Goal: Task Accomplishment & Management: Use online tool/utility

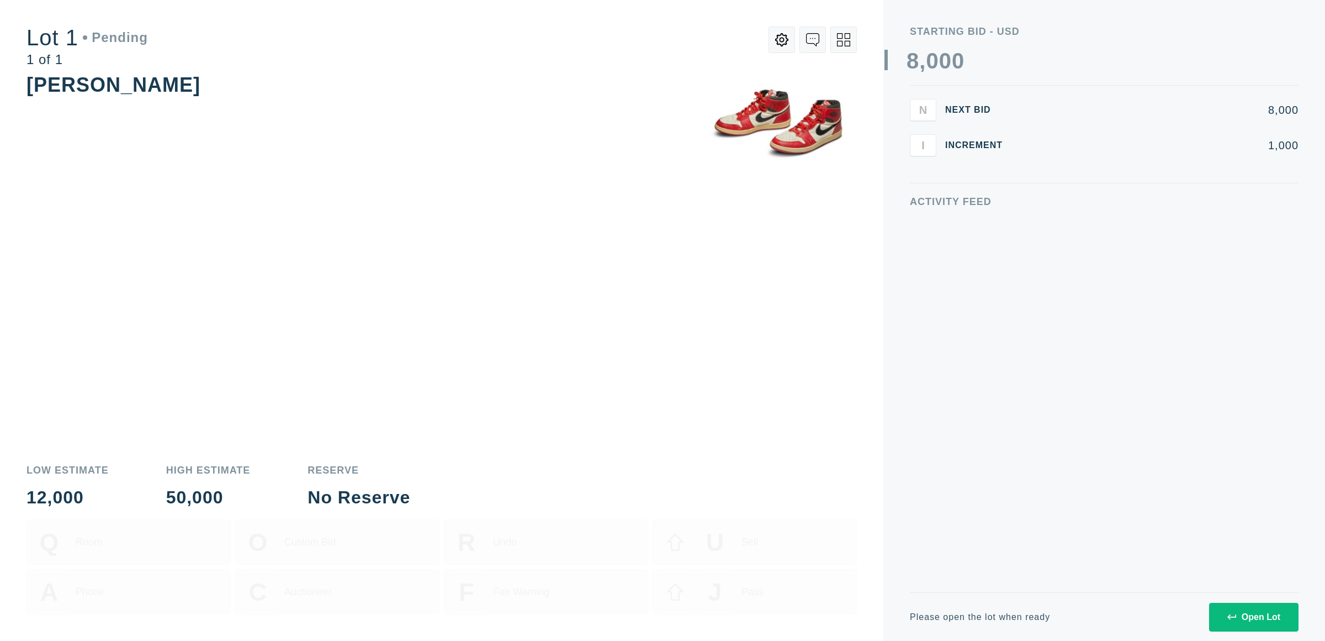
click at [1267, 632] on div "Please open the lot when ready Open Lot" at bounding box center [1104, 616] width 389 height 49
click at [1262, 622] on button "Open Lot" at bounding box center [1253, 616] width 89 height 29
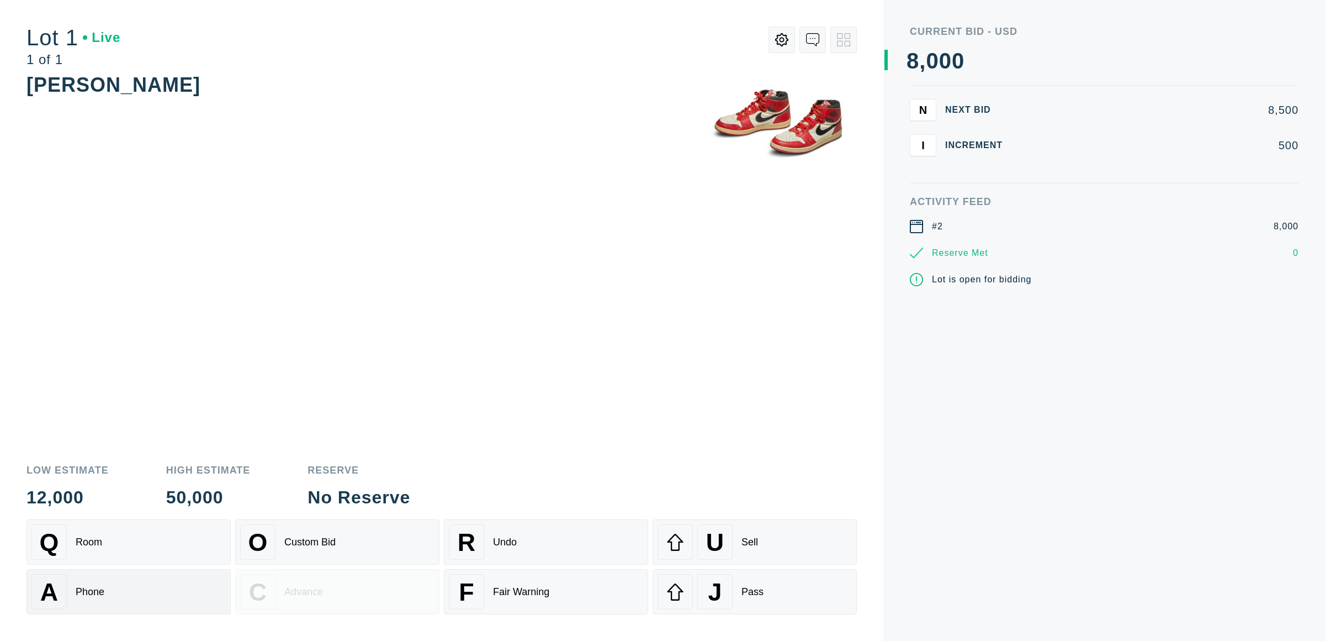
click at [168, 584] on div "A Phone" at bounding box center [128, 591] width 194 height 35
click at [173, 595] on div "A Phone" at bounding box center [128, 591] width 194 height 35
click at [172, 593] on div "A Phone" at bounding box center [128, 591] width 194 height 35
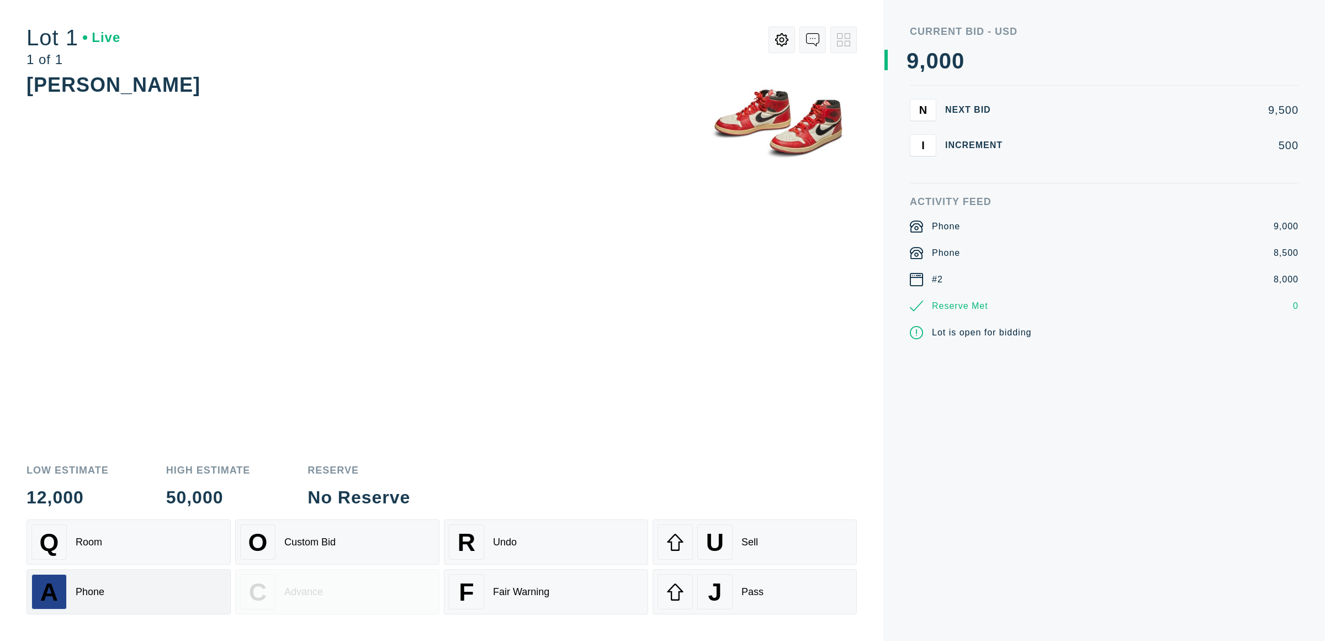
click at [172, 593] on div "A Phone" at bounding box center [128, 591] width 194 height 35
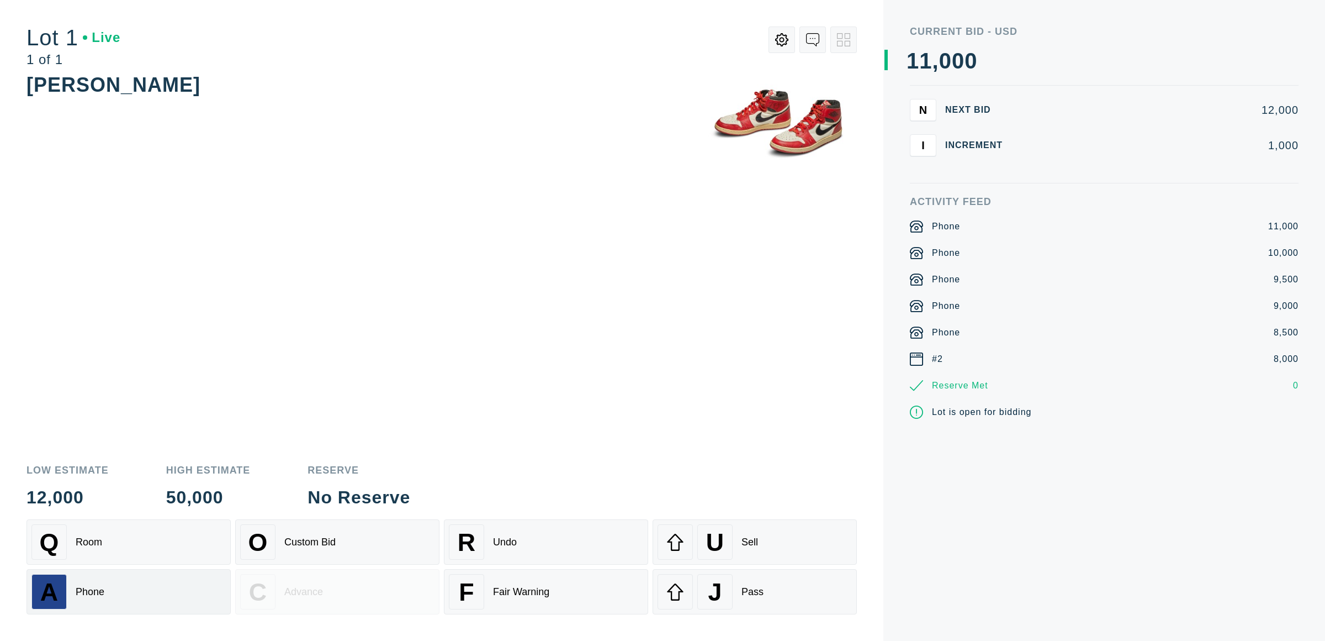
click at [172, 593] on div "A Phone" at bounding box center [128, 591] width 194 height 35
click at [173, 592] on div "A Phone" at bounding box center [128, 591] width 194 height 35
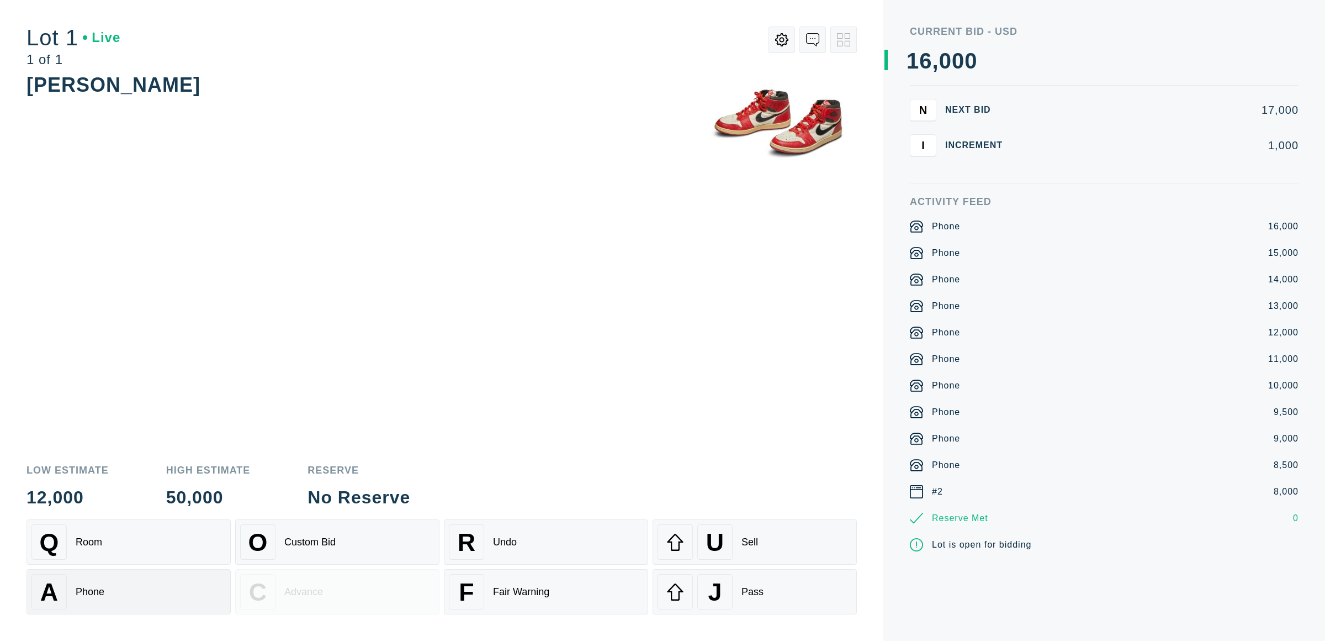
click at [173, 592] on div "A Phone" at bounding box center [128, 591] width 194 height 35
click at [173, 591] on div "A Phone" at bounding box center [128, 591] width 194 height 35
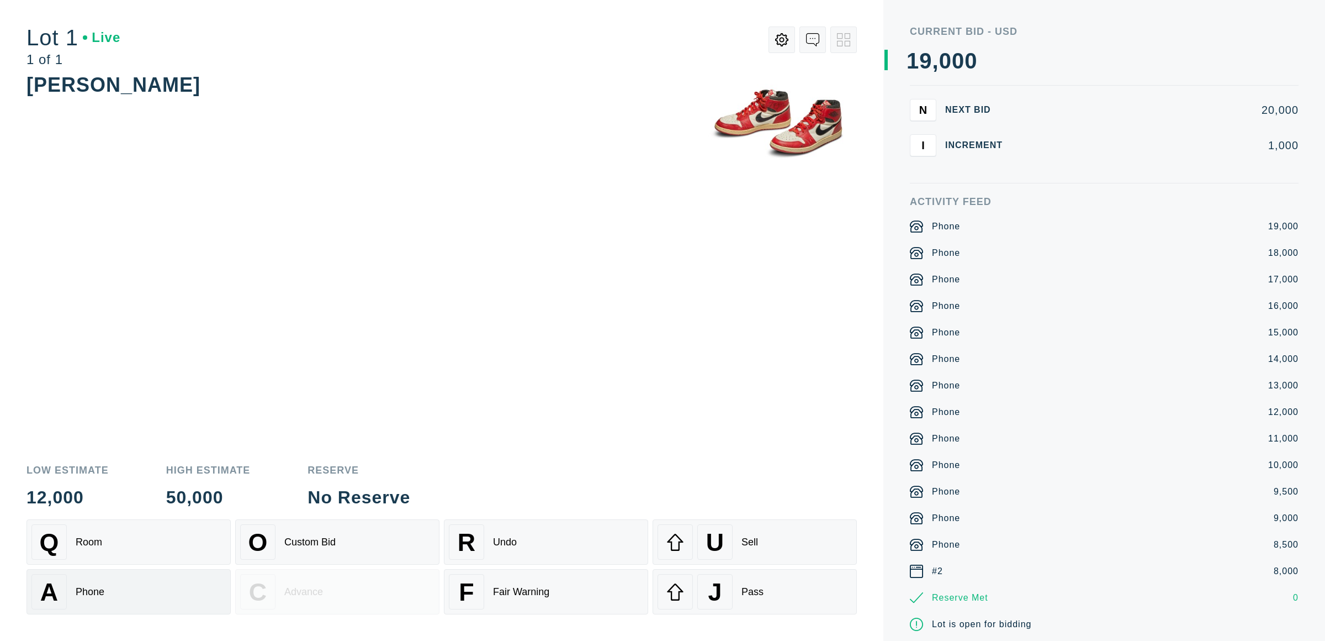
click at [173, 591] on div "A Phone" at bounding box center [128, 591] width 194 height 35
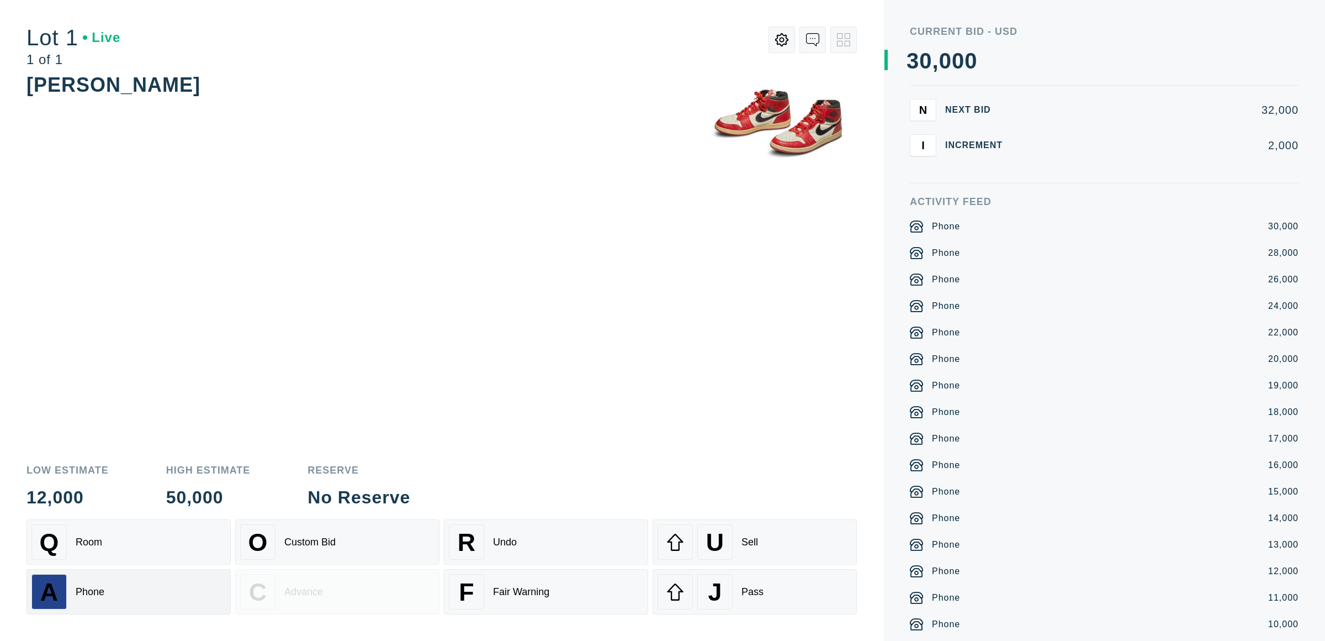
click at [173, 591] on div "A Phone" at bounding box center [128, 591] width 194 height 35
click at [169, 588] on div "A Phone" at bounding box center [128, 591] width 194 height 35
click at [170, 588] on div "A Phone" at bounding box center [128, 591] width 194 height 35
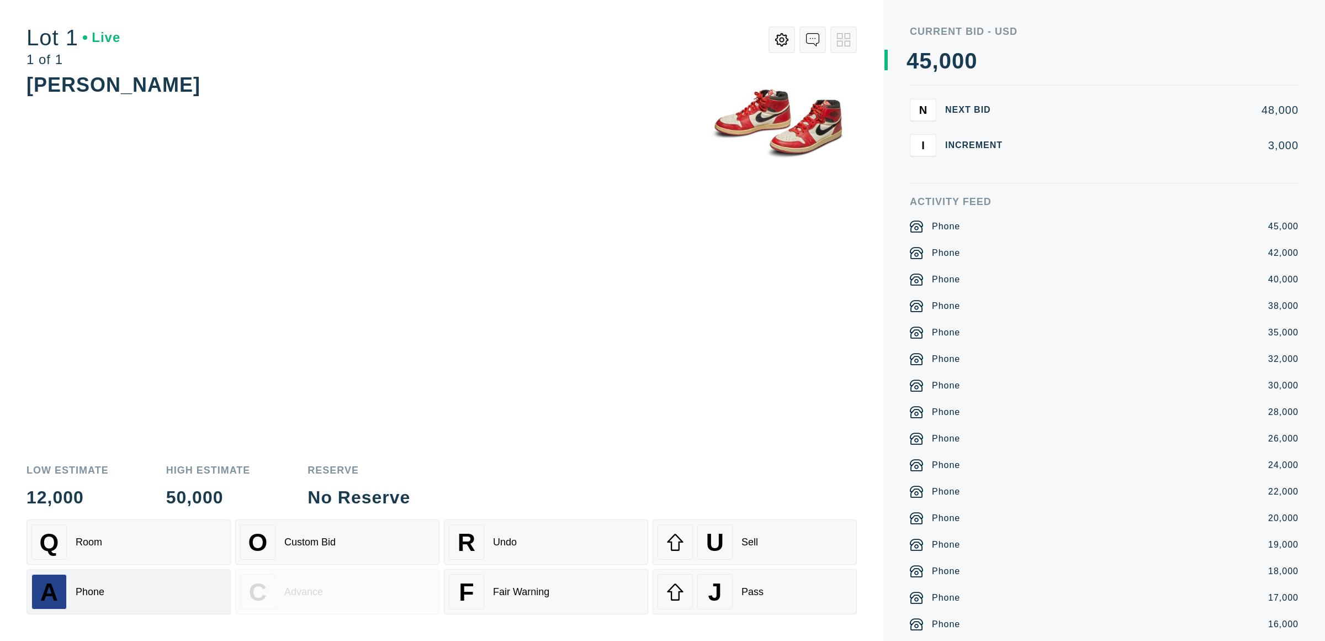
click at [170, 588] on div "A Phone" at bounding box center [128, 591] width 194 height 35
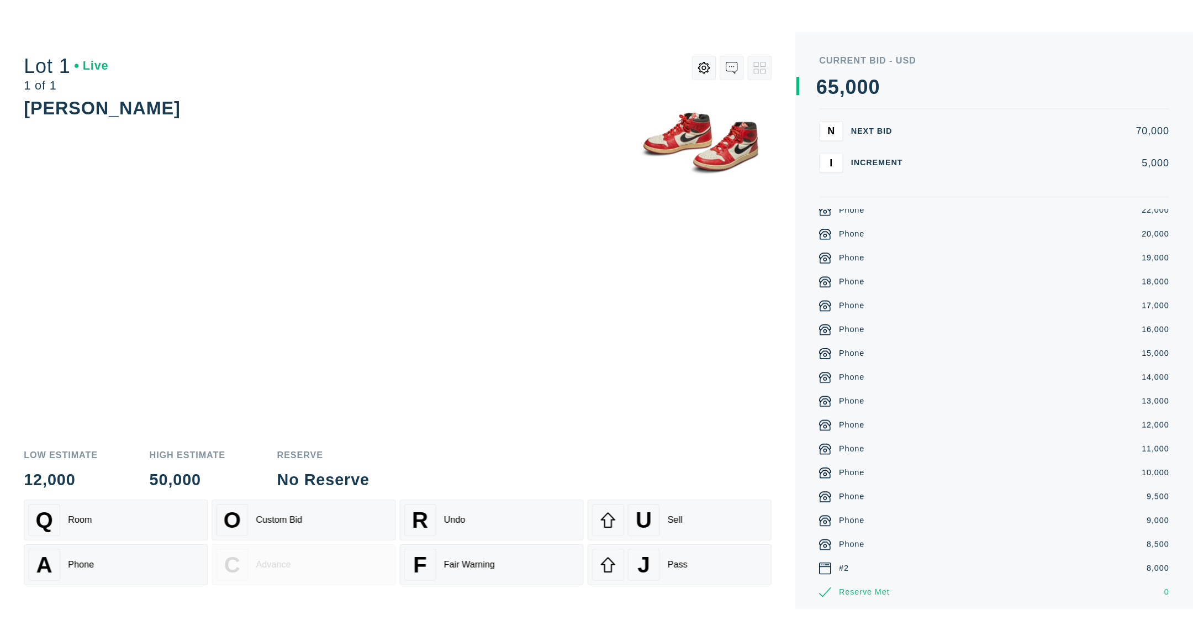
scroll to position [453, 0]
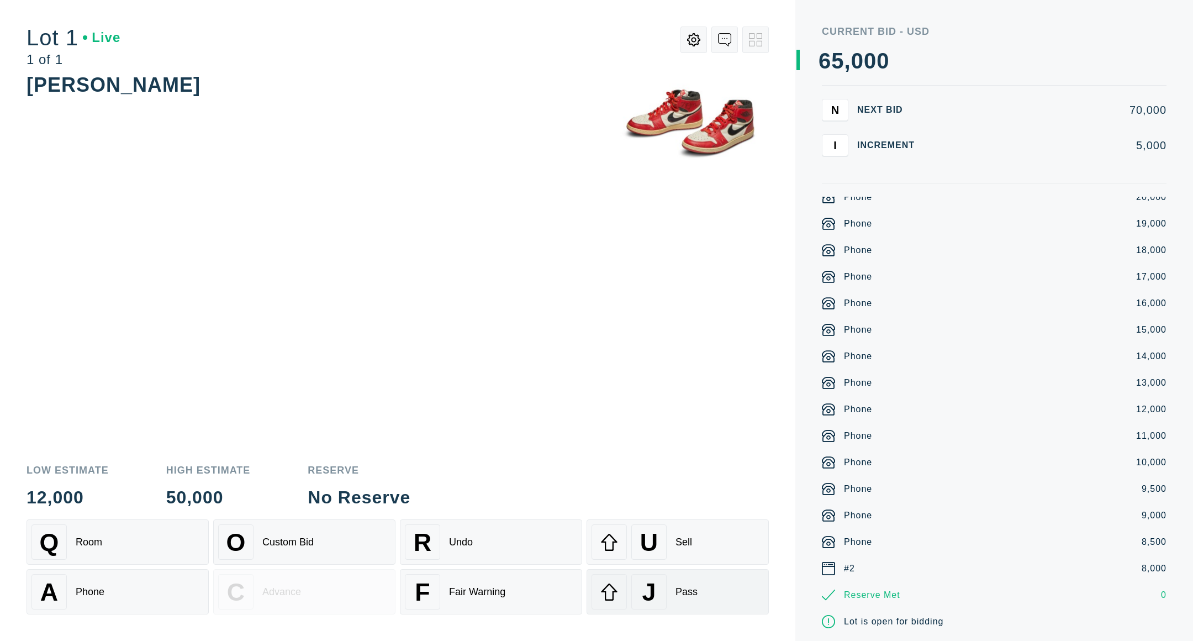
click at [681, 608] on button "J Pass" at bounding box center [677, 591] width 182 height 45
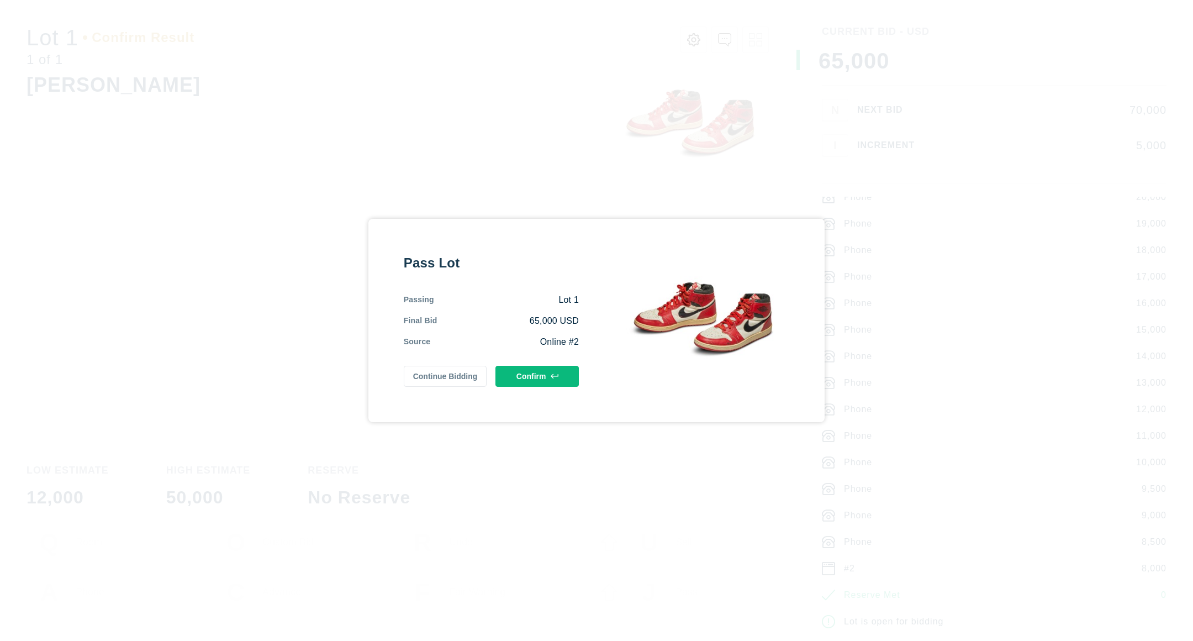
click at [555, 383] on button "Confirm" at bounding box center [536, 376] width 83 height 21
